Goal: Navigation & Orientation: Find specific page/section

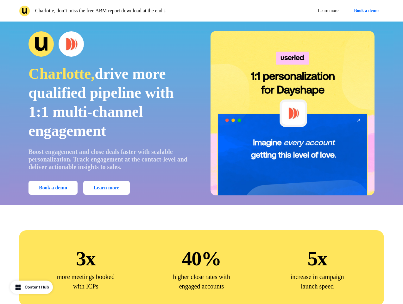
click at [202, 11] on div "Charlotte, don’t miss the free ABM report download at the end ↓ Learn more Book…" at bounding box center [201, 11] width 403 height 22
click at [109, 11] on p "Charlotte, don’t miss the free ABM report download at the end ↓" at bounding box center [100, 11] width 131 height 8
click at [294, 11] on div "Learn more Book a demo" at bounding box center [294, 10] width 180 height 11
click at [365, 11] on button "Book a demo" at bounding box center [366, 10] width 35 height 11
click at [202, 113] on div "Charlotte, drive more qualified pipeline with 1:1 multi-channel engagement Boos…" at bounding box center [202, 113] width 384 height 164
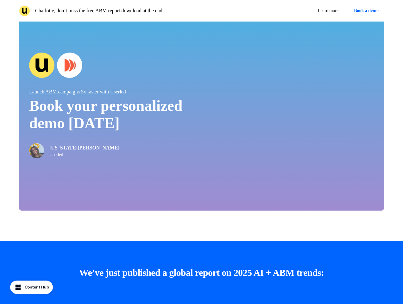
click at [54, 188] on div "Launch ABM campaigns 5x faster with Userled Book your personalized demo [DATE] …" at bounding box center [201, 105] width 365 height 210
